Goal: Use online tool/utility

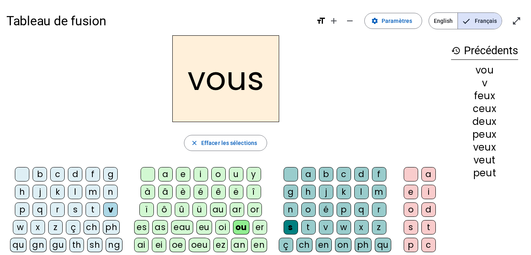
scroll to position [2, 0]
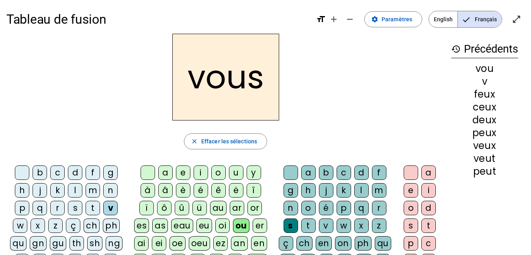
click at [94, 207] on div "t" at bounding box center [93, 208] width 14 height 14
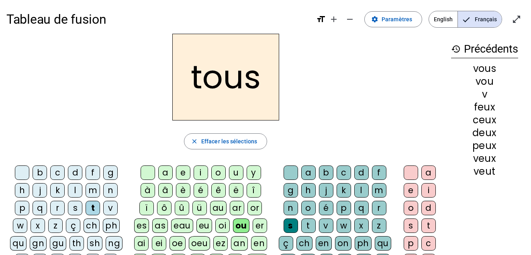
click at [72, 209] on div "s" at bounding box center [75, 208] width 14 height 14
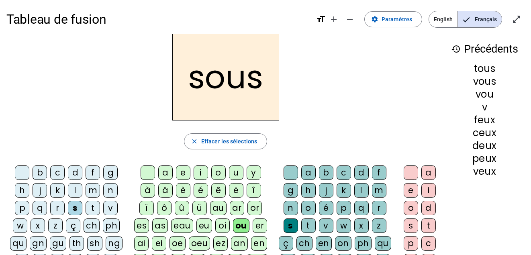
click at [344, 207] on div "p" at bounding box center [344, 208] width 14 height 14
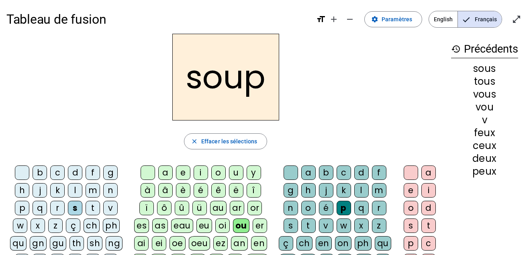
click at [415, 191] on div "e" at bounding box center [411, 190] width 14 height 14
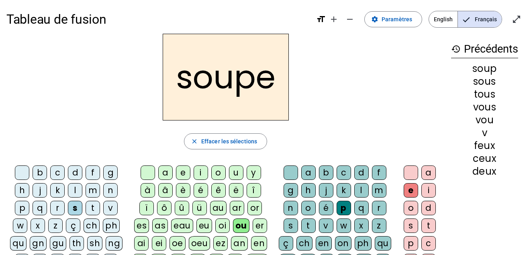
click at [58, 170] on div "c" at bounding box center [57, 173] width 14 height 14
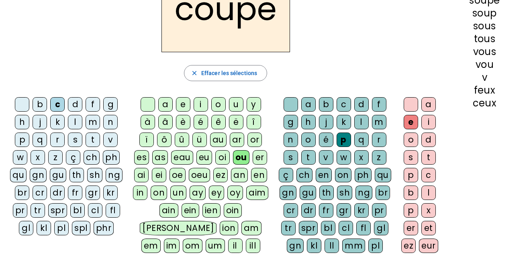
scroll to position [0, 0]
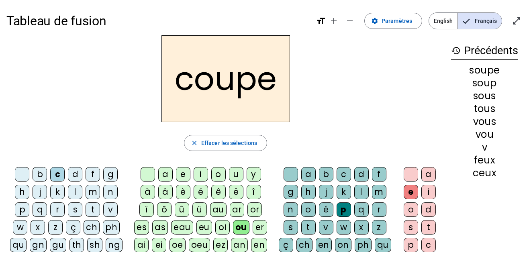
click at [361, 172] on div "d" at bounding box center [361, 174] width 14 height 14
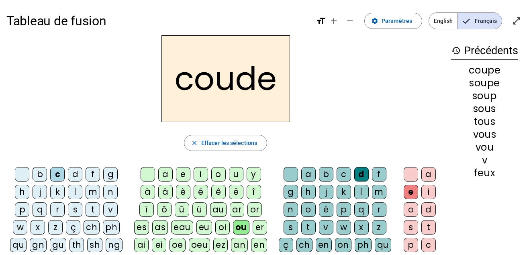
click at [43, 178] on div "b" at bounding box center [40, 174] width 14 height 14
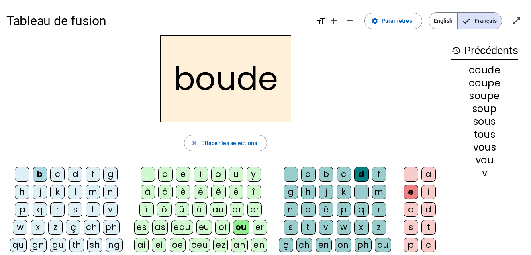
click at [95, 211] on div "t" at bounding box center [93, 210] width 14 height 14
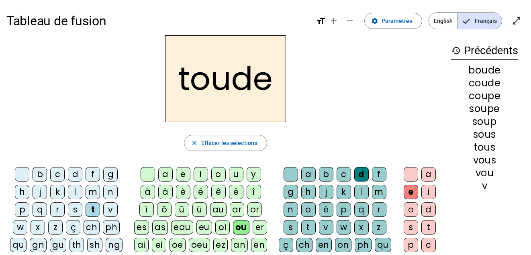
click at [309, 226] on div "t" at bounding box center [308, 227] width 14 height 14
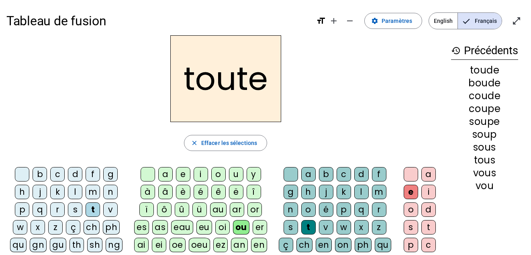
click at [41, 174] on div "b" at bounding box center [40, 174] width 14 height 14
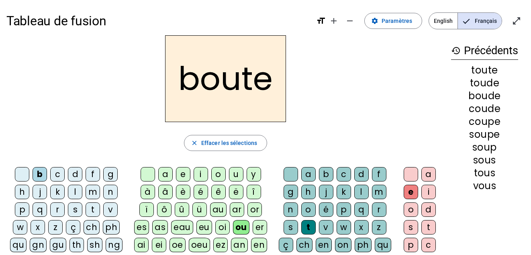
click at [293, 190] on div "g" at bounding box center [291, 192] width 14 height 14
